Goal: Task Accomplishment & Management: Manage account settings

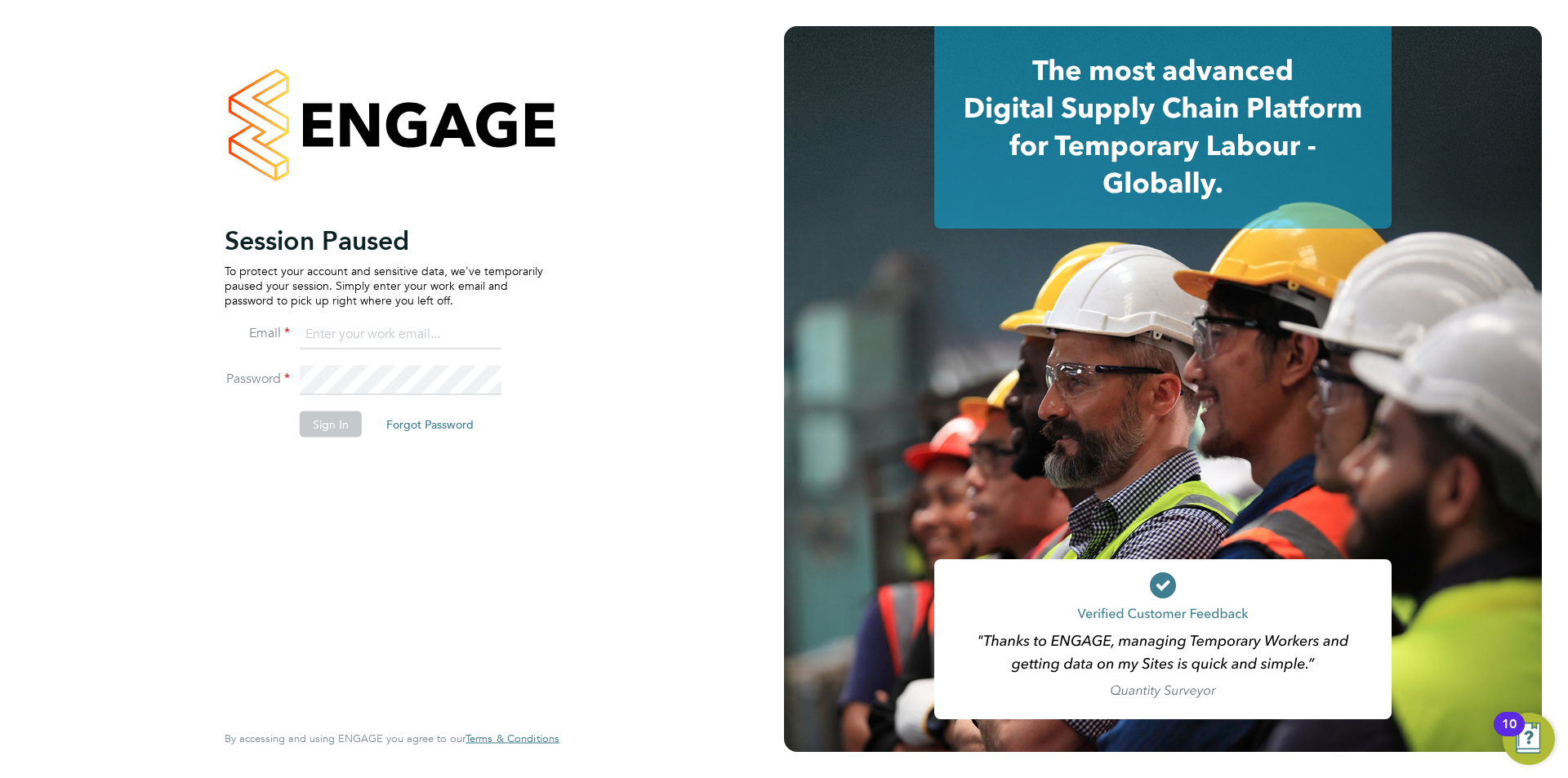
click at [361, 351] on li "Email" at bounding box center [384, 343] width 319 height 46
click at [364, 334] on input at bounding box center [401, 335] width 202 height 30
type input "[EMAIL_ADDRESS][DOMAIN_NAME]"
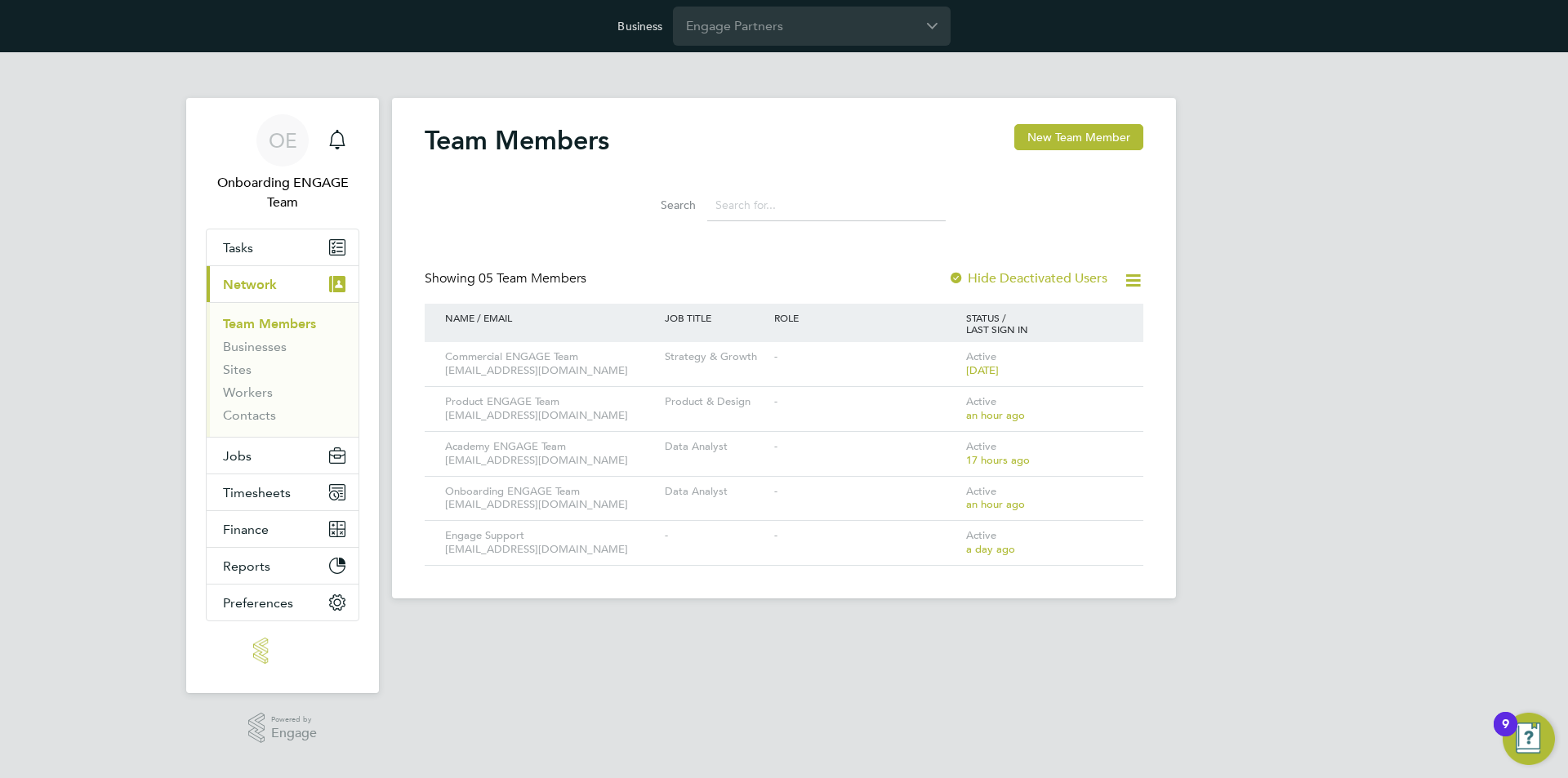
click at [1220, 382] on div "OE Onboarding ENGAGE Team Notifications Applications: Tasks Current page: Netwo…" at bounding box center [784, 338] width 1568 height 573
click at [1109, 358] on icon at bounding box center [1108, 357] width 17 height 20
click at [1303, 385] on div "OE Onboarding ENGAGE Team Notifications Applications: Tasks Current page: Netwo…" at bounding box center [784, 338] width 1568 height 573
